Goal: Task Accomplishment & Management: Manage account settings

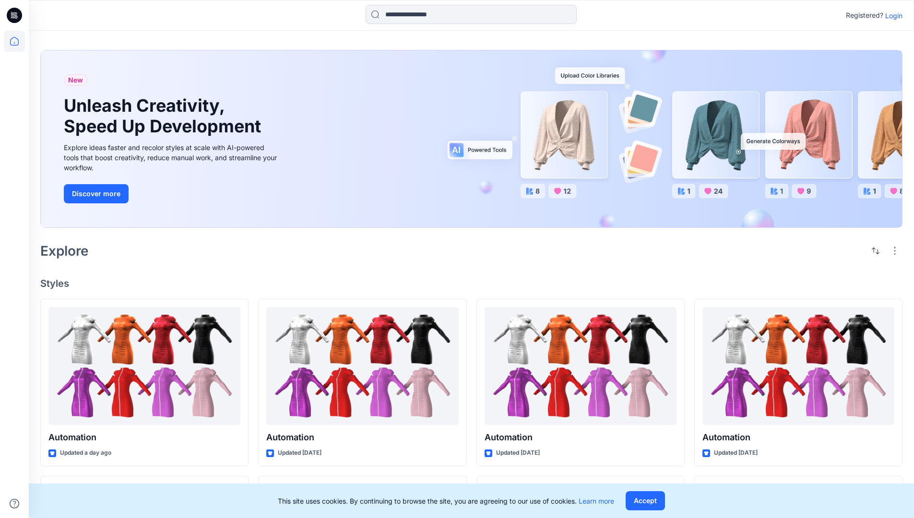
click at [891, 15] on p "Login" at bounding box center [893, 16] width 17 height 10
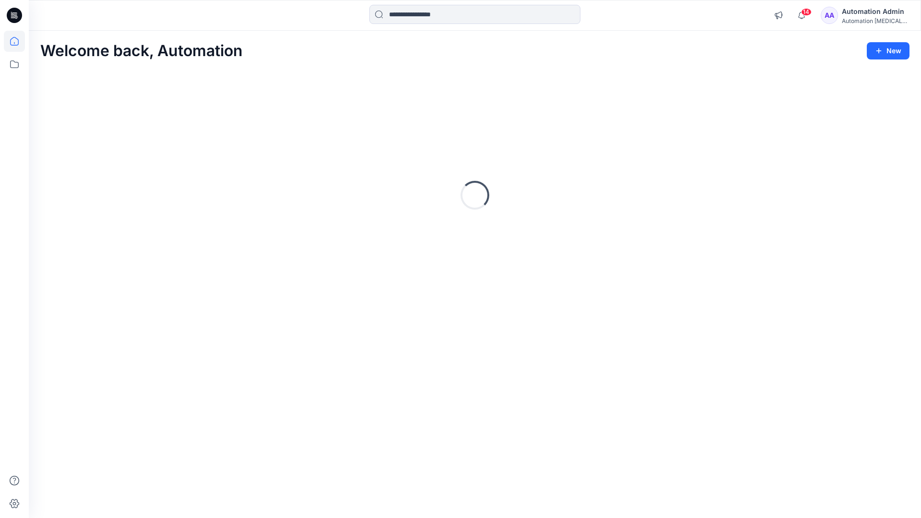
click at [18, 41] on icon at bounding box center [14, 41] width 9 height 9
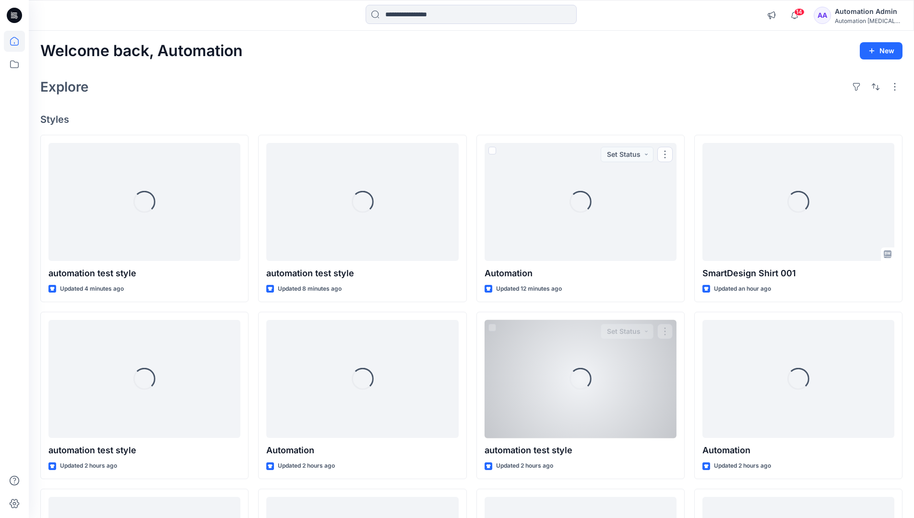
scroll to position [184, 0]
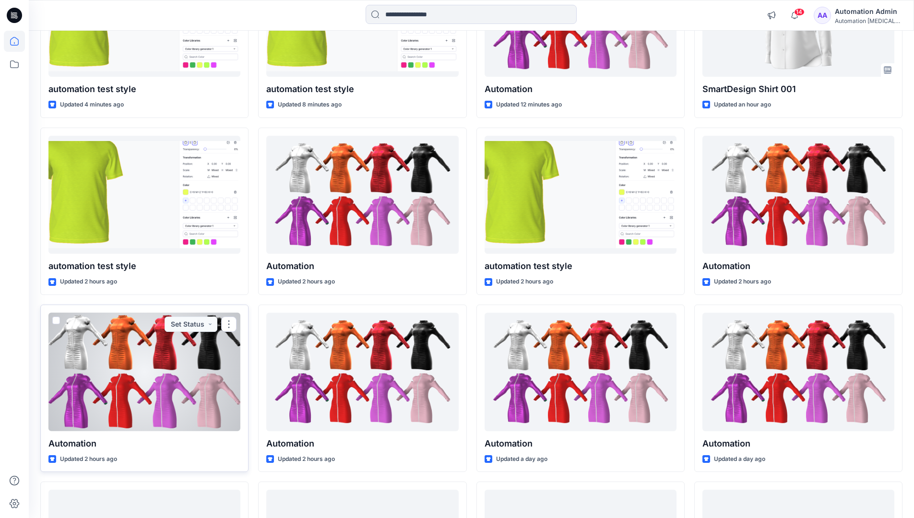
click at [54, 321] on span at bounding box center [56, 321] width 8 height 8
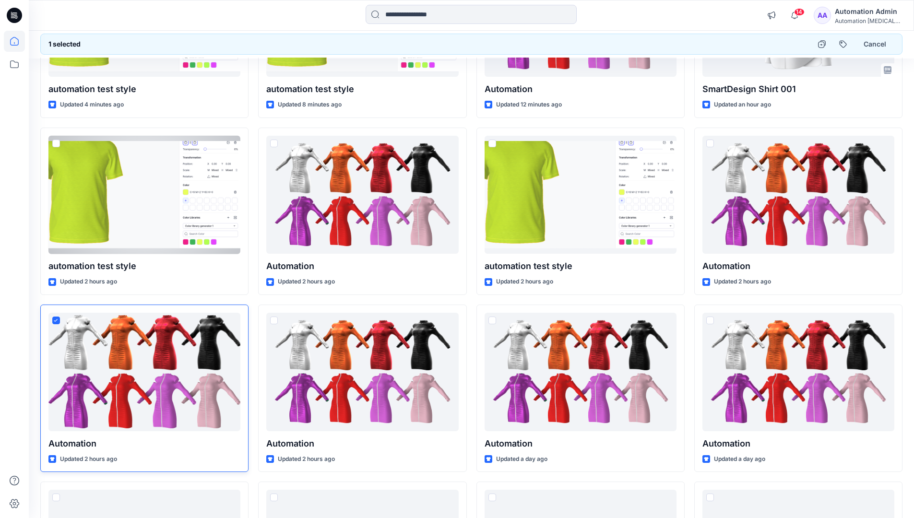
scroll to position [0, 0]
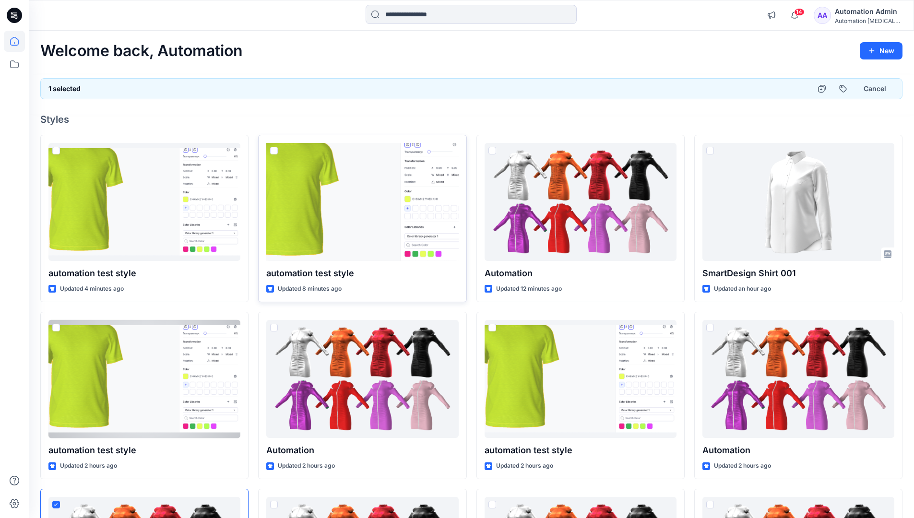
click at [273, 152] on span at bounding box center [274, 151] width 8 height 8
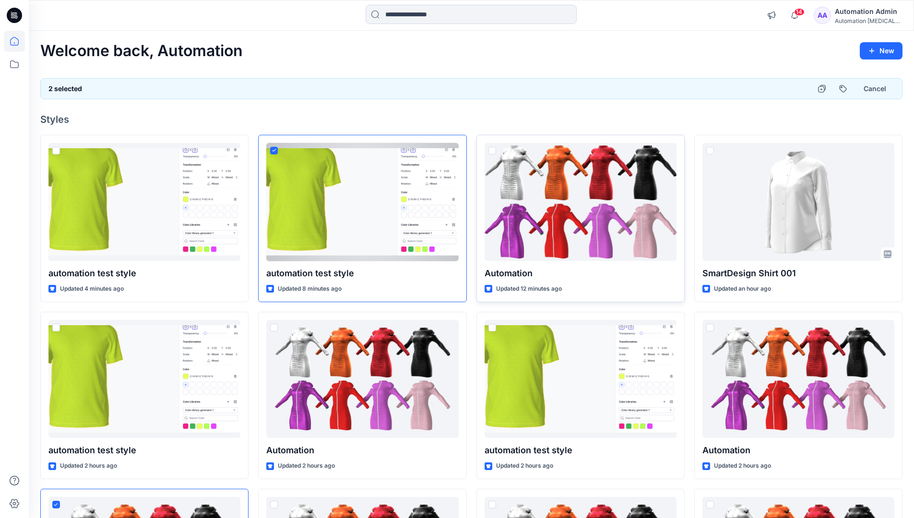
click at [494, 153] on span at bounding box center [492, 151] width 8 height 8
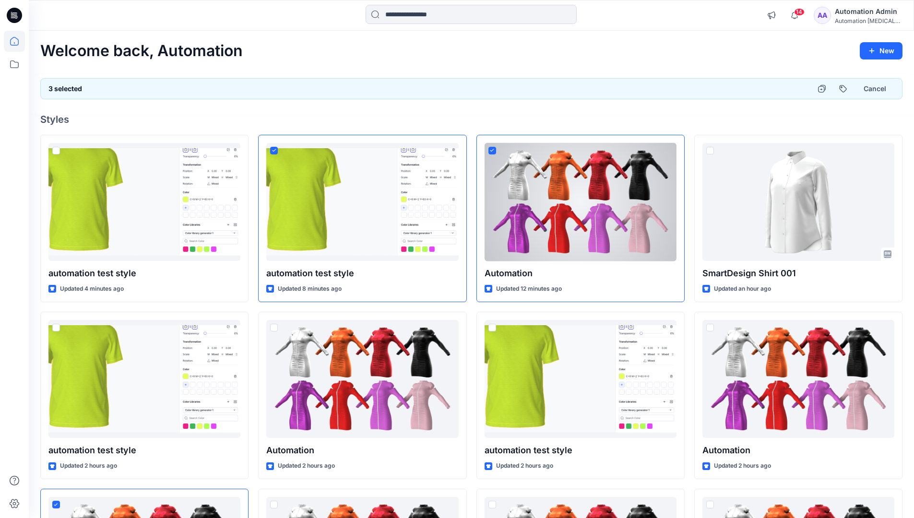
click at [776, 85] on div "3 selected Cancel" at bounding box center [471, 88] width 862 height 21
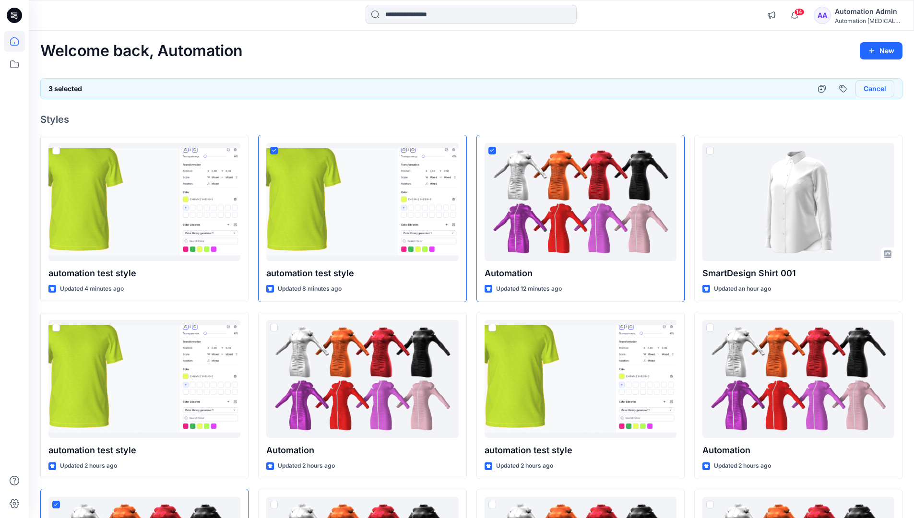
click at [869, 91] on button "Cancel" at bounding box center [874, 88] width 39 height 17
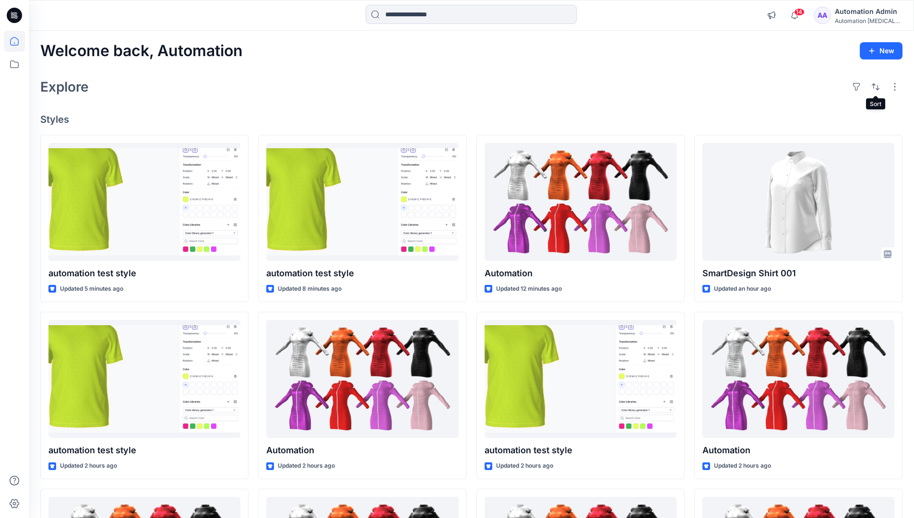
click at [863, 13] on div "Automation Admin" at bounding box center [868, 12] width 67 height 12
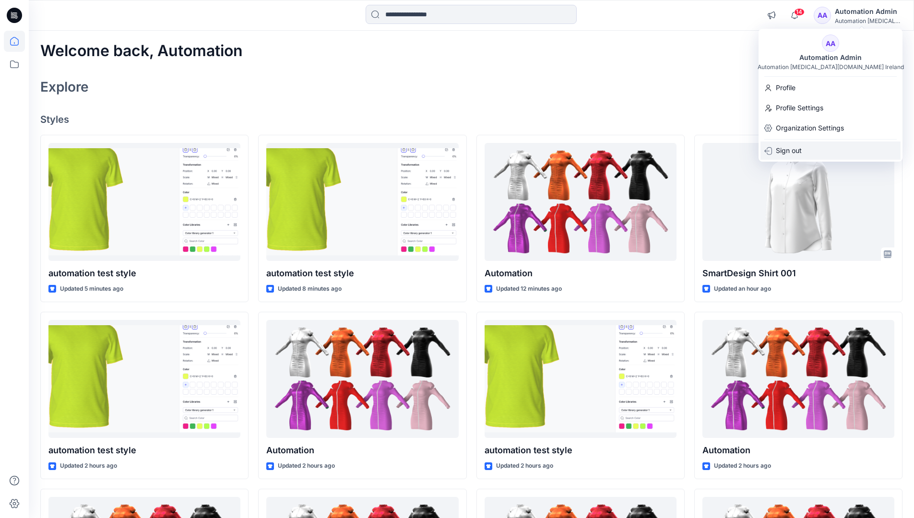
click at [836, 148] on div "Sign out" at bounding box center [830, 151] width 140 height 18
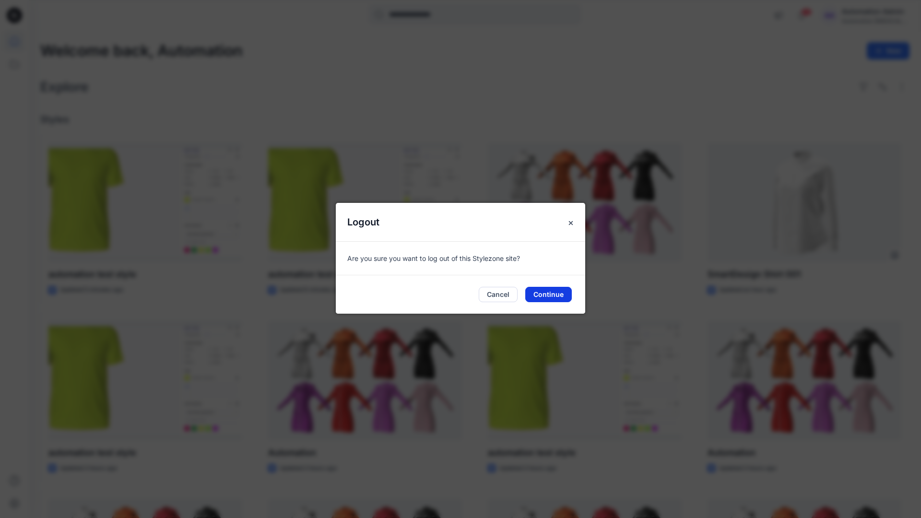
click at [554, 293] on button "Continue" at bounding box center [548, 294] width 47 height 15
